Goal: Obtain resource: Download file/media

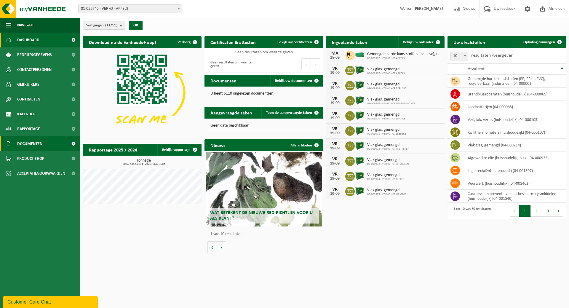
click at [35, 142] on span "Documenten" at bounding box center [29, 143] width 25 height 15
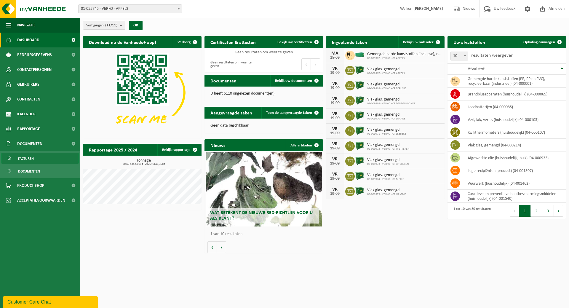
click at [30, 158] on span "Facturen" at bounding box center [26, 158] width 16 height 11
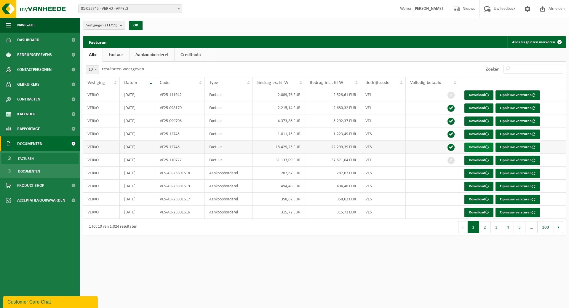
click at [478, 145] on link "Download" at bounding box center [478, 146] width 29 height 9
click at [469, 161] on link "Download" at bounding box center [478, 160] width 29 height 9
